Goal: Navigation & Orientation: Understand site structure

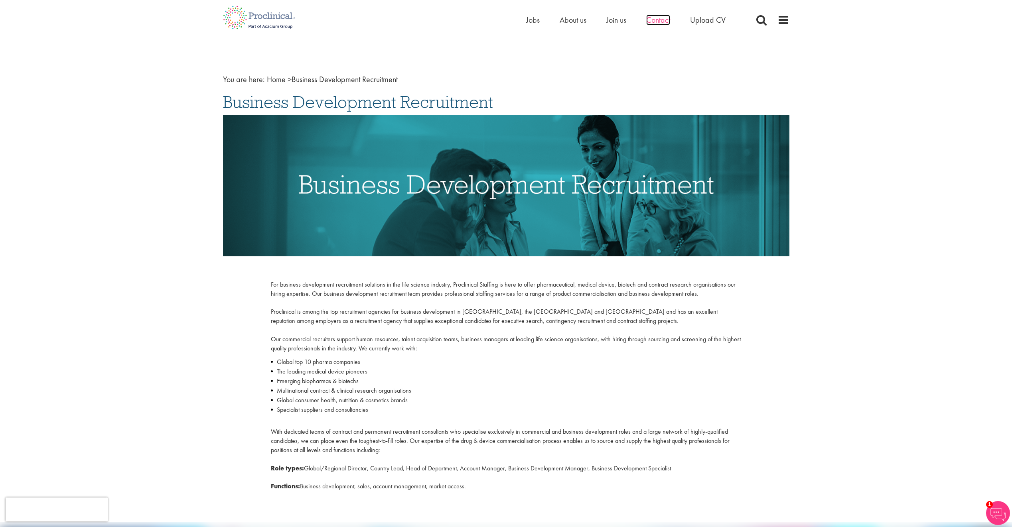
click at [658, 22] on span "Contact" at bounding box center [658, 20] width 24 height 10
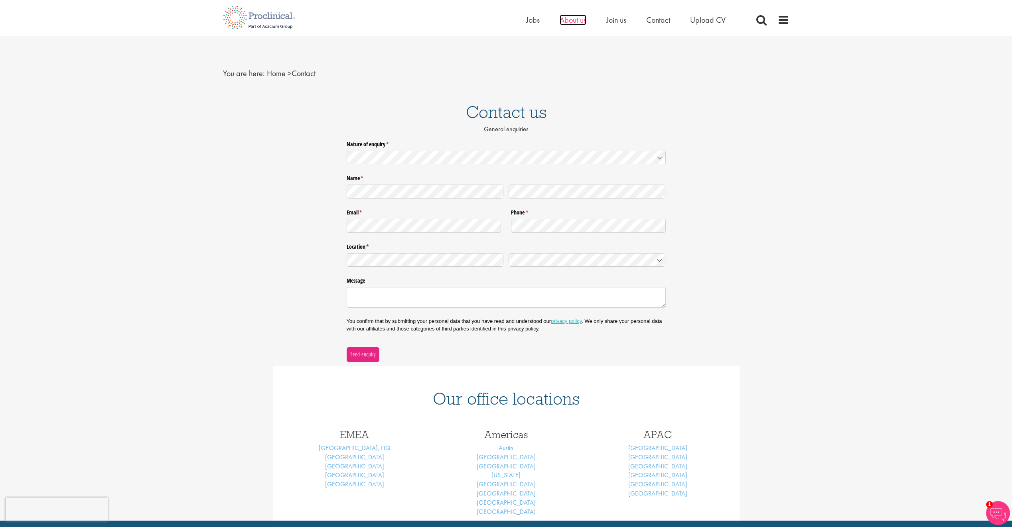
click at [573, 21] on span "About us" at bounding box center [572, 20] width 27 height 10
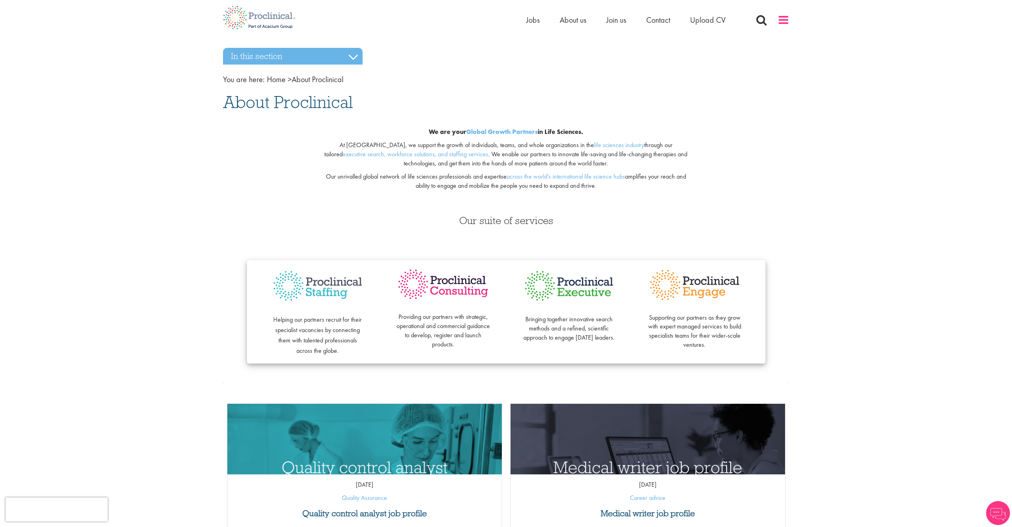
click at [784, 23] on span at bounding box center [783, 20] width 12 height 12
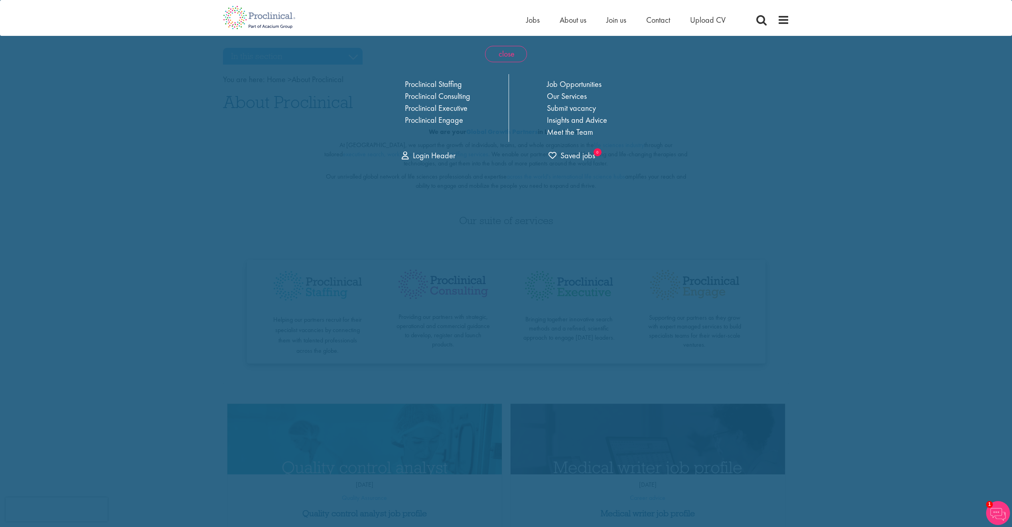
click at [508, 54] on span "close" at bounding box center [506, 54] width 42 height 16
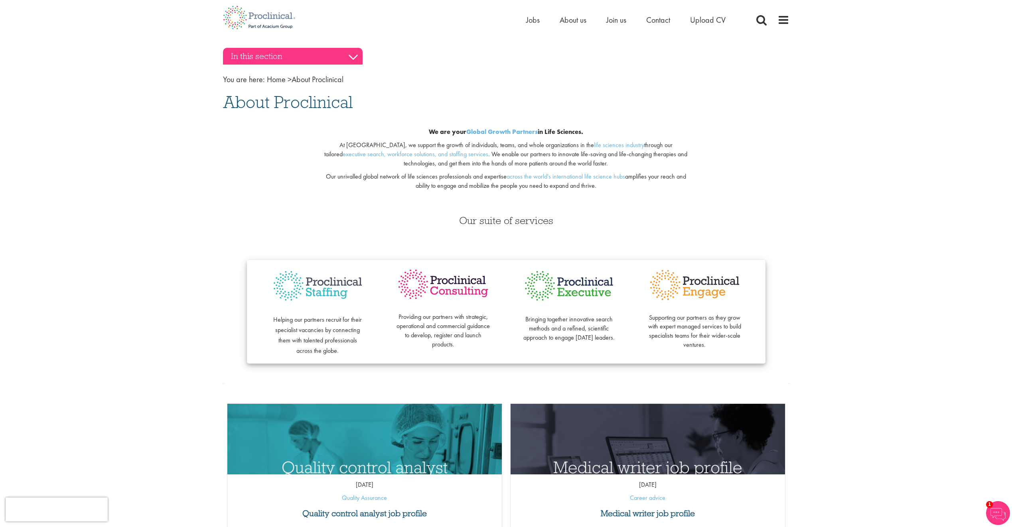
click at [290, 58] on h3 "In this section" at bounding box center [293, 56] width 140 height 17
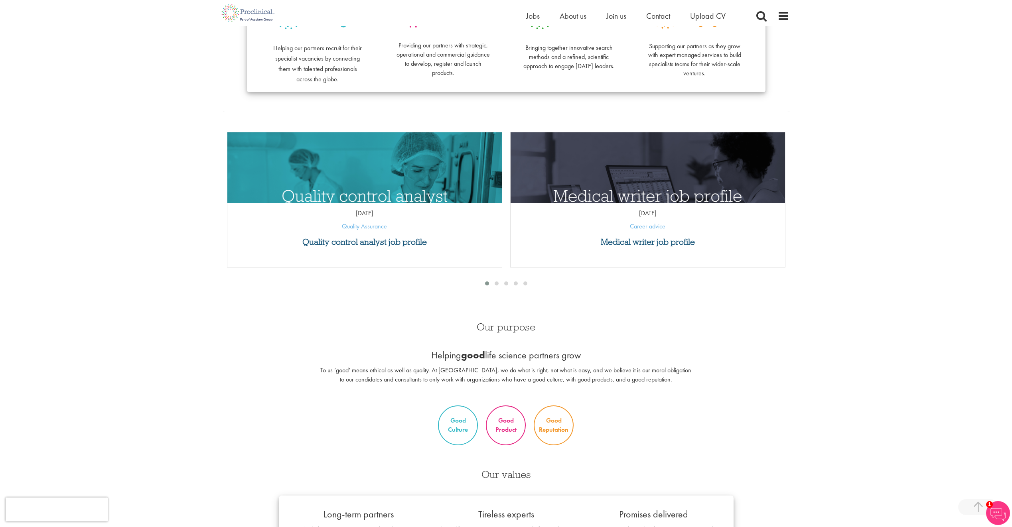
scroll to position [103, 0]
